Goal: Navigation & Orientation: Understand site structure

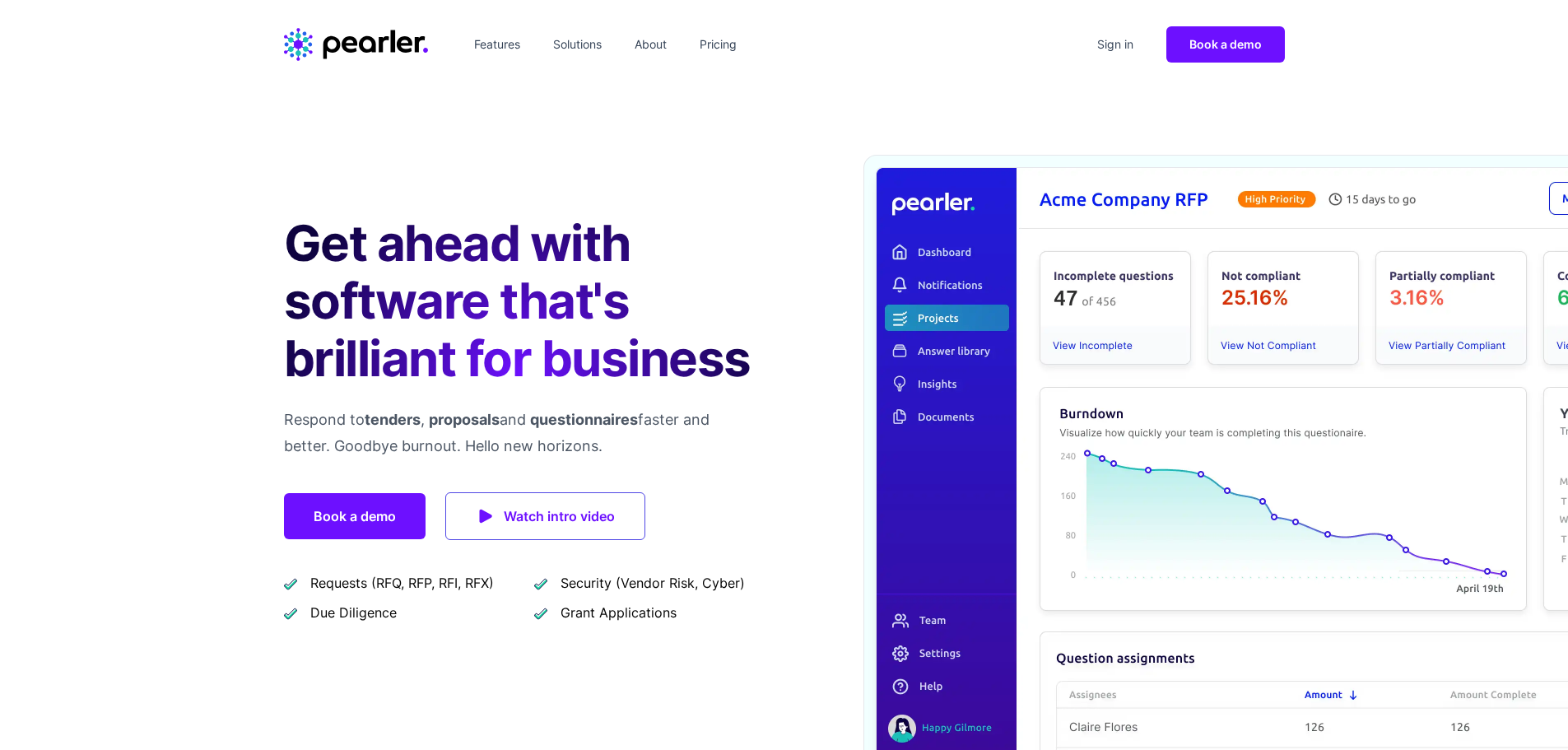
drag, startPoint x: 285, startPoint y: 216, endPoint x: 730, endPoint y: 438, distance: 497.3
click at [730, 438] on div "Get ahead with software that's brilliant for business Respond to tenders , prop…" at bounding box center [784, 465] width 1568 height 752
click at [730, 438] on p "Respond to tenders , proposals and questionnaires faster and better. Goodbye bu…" at bounding box center [521, 433] width 474 height 52
click at [486, 51] on link "Features" at bounding box center [497, 44] width 59 height 27
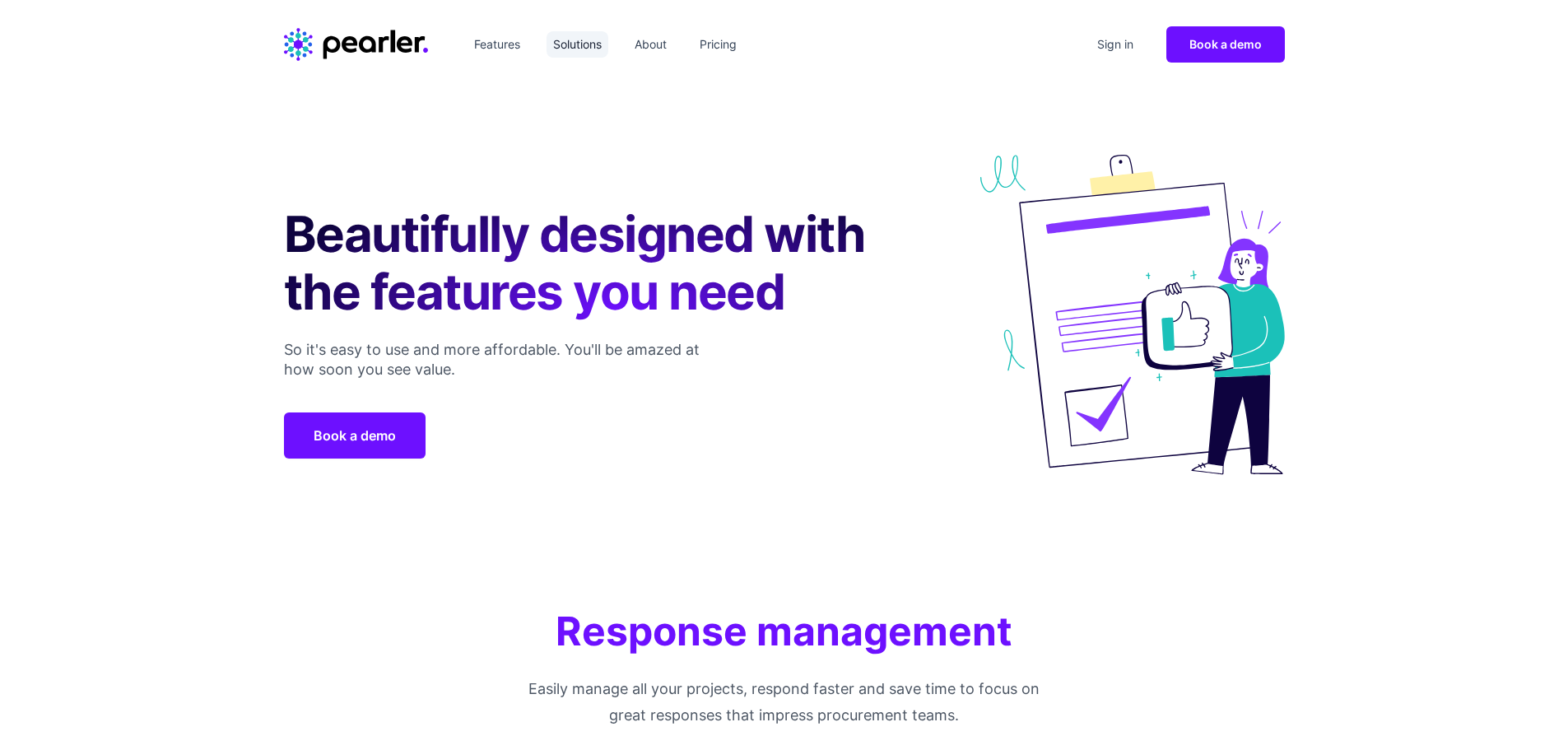
click at [587, 53] on link "Solutions" at bounding box center [577, 44] width 62 height 27
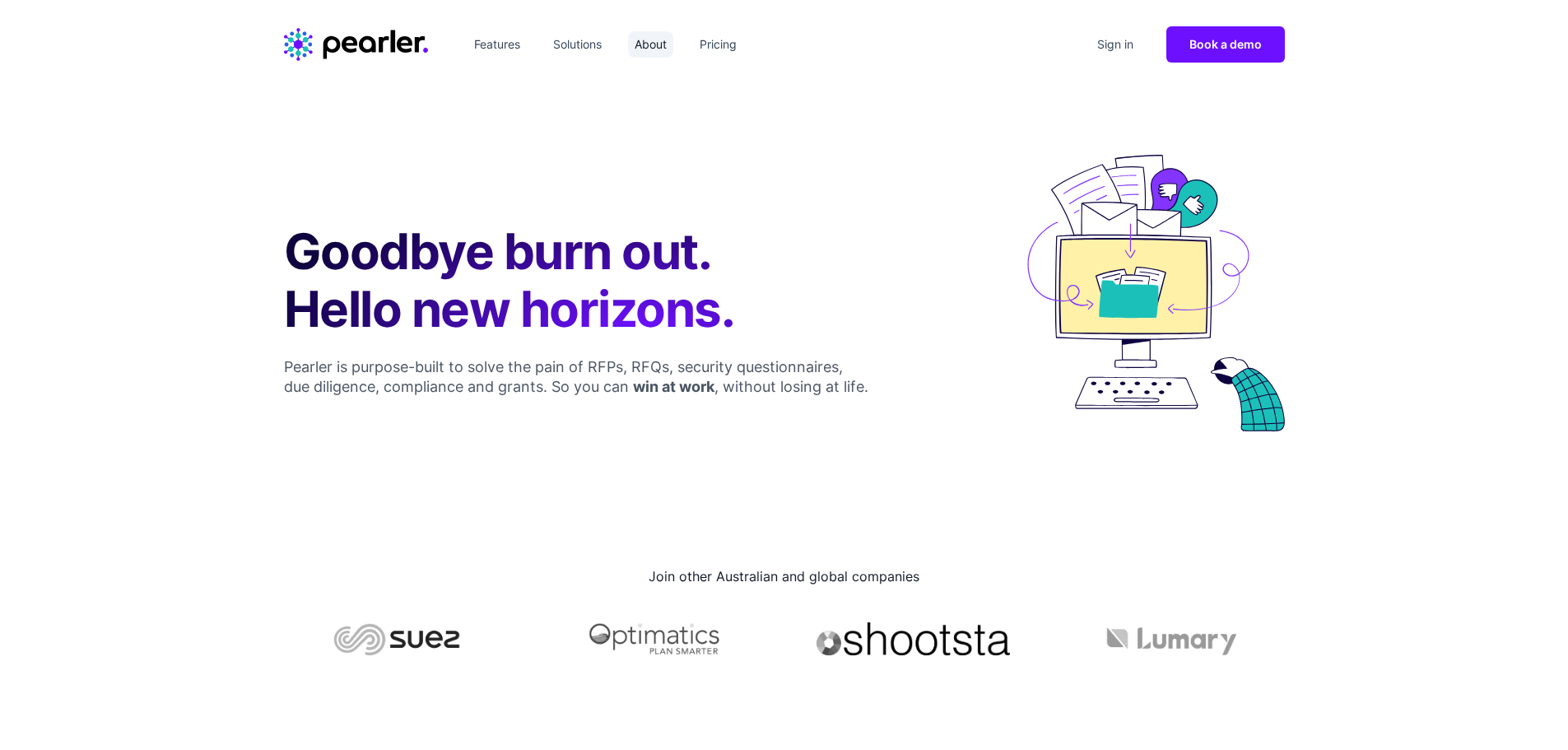
click at [657, 45] on link "About" at bounding box center [650, 44] width 45 height 27
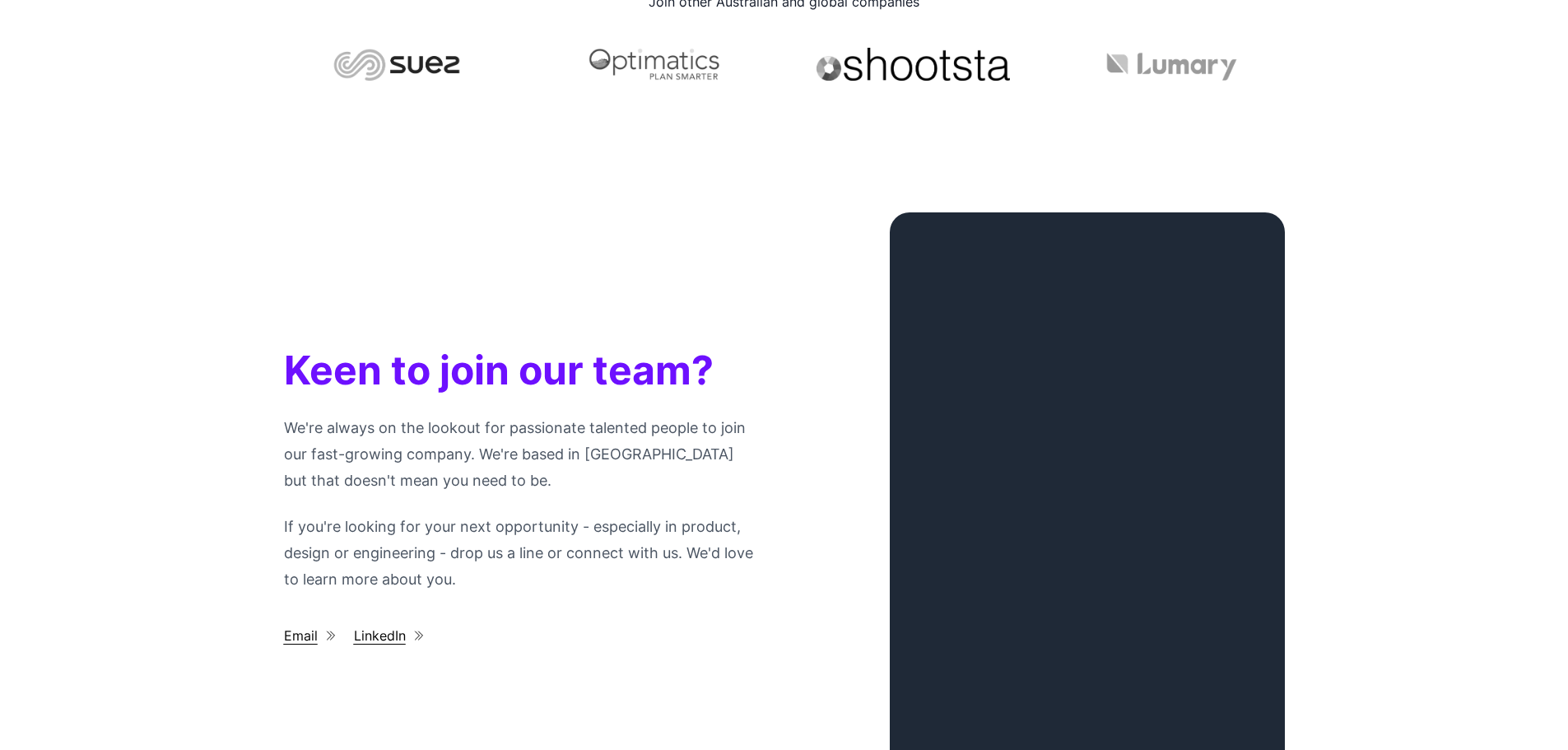
scroll to position [1976, 0]
